Goal: Task Accomplishment & Management: Use online tool/utility

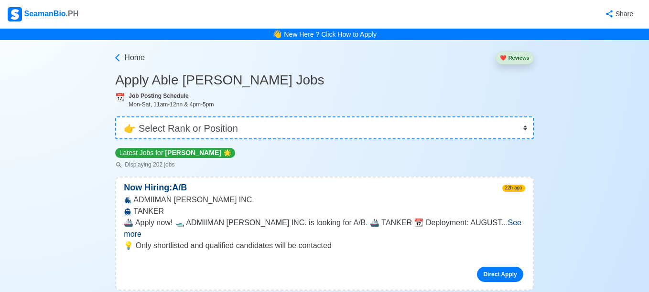
select select "[PERSON_NAME]"
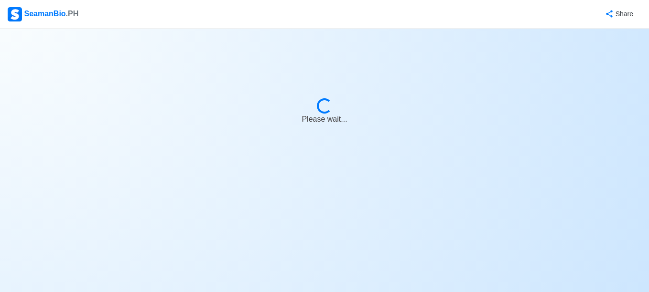
select select "[PERSON_NAME]"
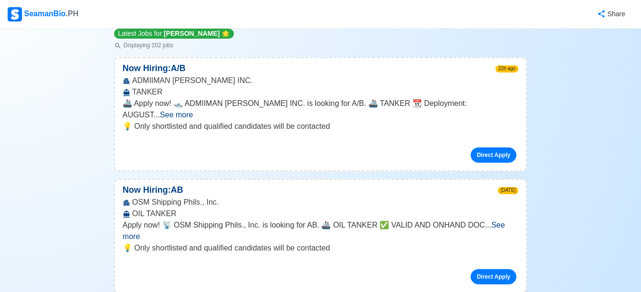
scroll to position [120, 0]
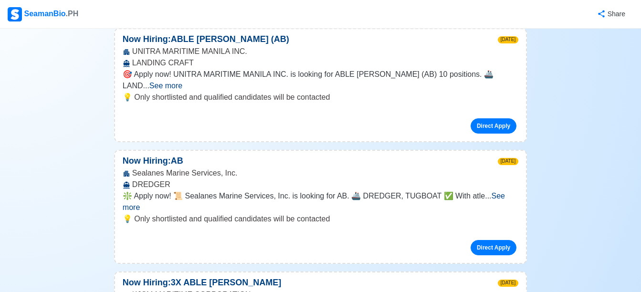
scroll to position [1123, 0]
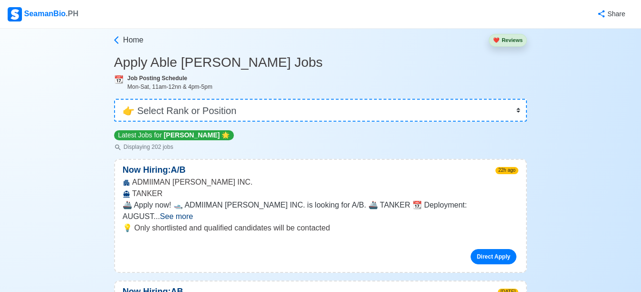
scroll to position [0, 0]
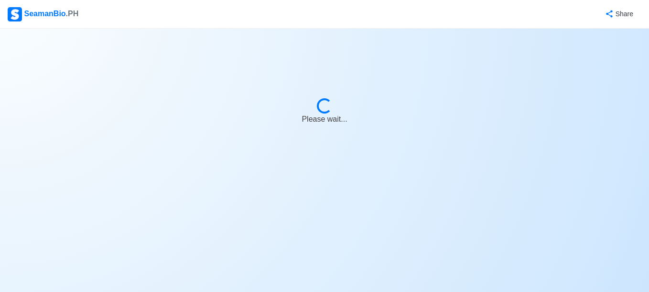
select select "[PERSON_NAME]"
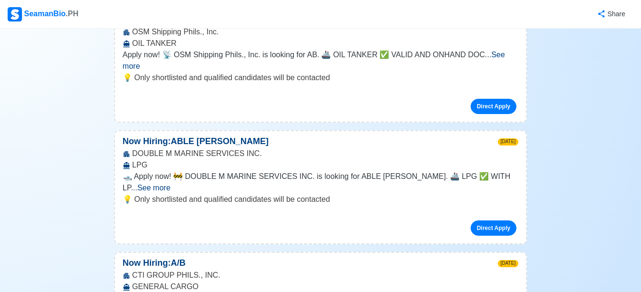
scroll to position [290, 0]
click at [177, 91] on div "Direct Apply" at bounding box center [321, 102] width 396 height 23
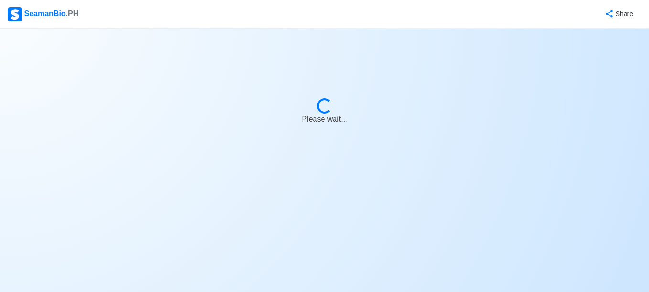
select select "[PERSON_NAME]"
